Goal: Find specific page/section: Find specific page/section

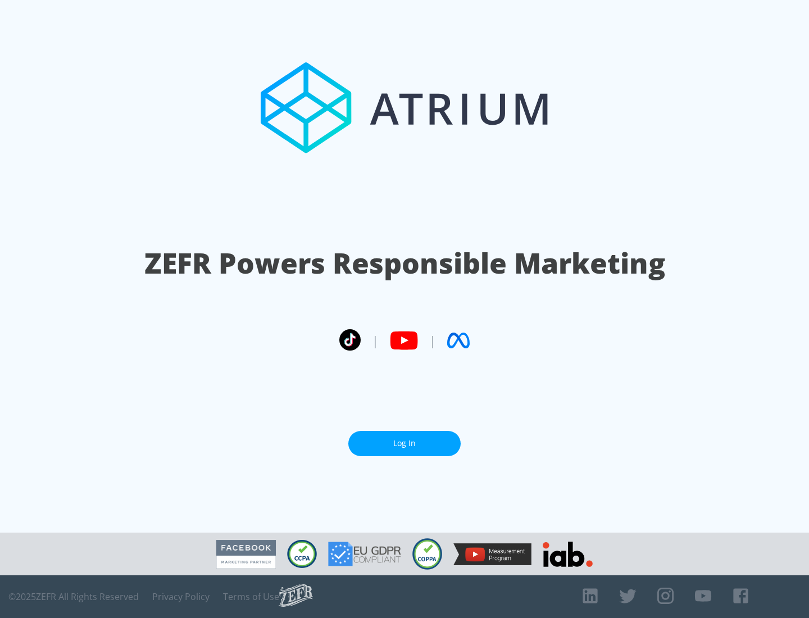
click at [405, 443] on link "Log In" at bounding box center [404, 443] width 112 height 25
